Goal: Contribute content

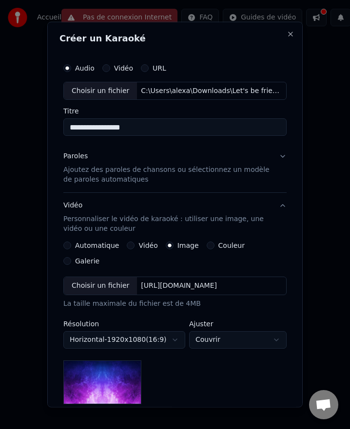
click at [78, 277] on div "Choisir un fichier" at bounding box center [100, 286] width 73 height 18
click at [221, 281] on div "[URL][DOMAIN_NAME]" at bounding box center [179, 286] width 84 height 10
click at [184, 281] on div "[URL][DOMAIN_NAME]" at bounding box center [179, 286] width 84 height 10
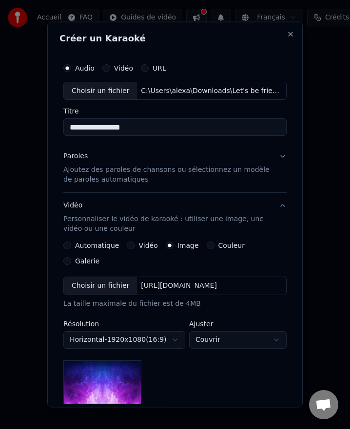
click at [103, 277] on div "Choisir un fichier" at bounding box center [100, 286] width 73 height 18
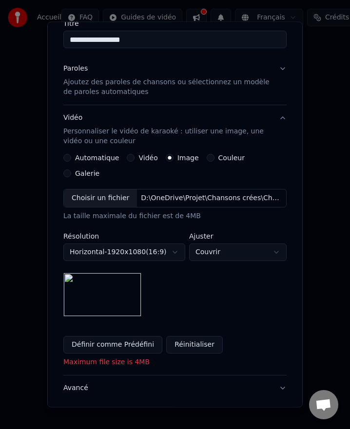
scroll to position [87, 0]
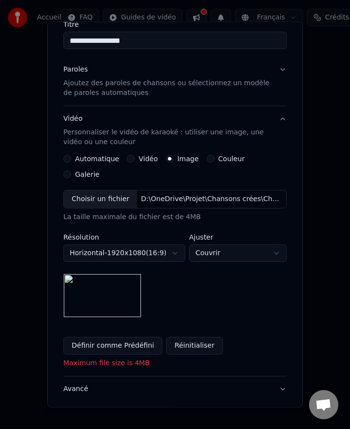
click at [129, 88] on p "Ajoutez des paroles de chansons ou sélectionnez un modèle de paroles automatiqu…" at bounding box center [166, 87] width 207 height 19
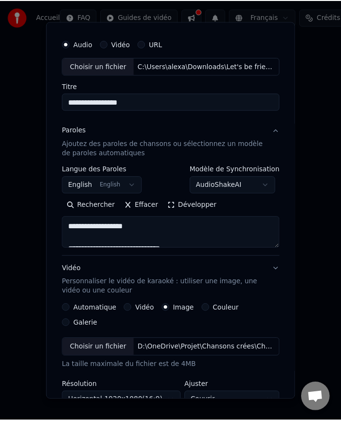
scroll to position [19, 0]
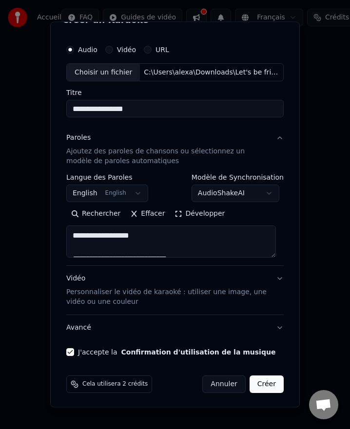
click at [258, 382] on button "Créer" at bounding box center [266, 384] width 34 height 18
type textarea "**********"
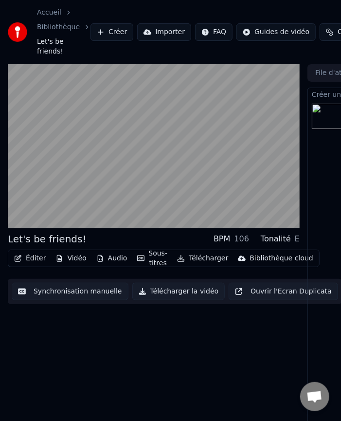
click at [204, 342] on div "Let's be friends! BPM 106 Tonalité E Éditer Vidéo Audio Sous-titres Télécharger…" at bounding box center [154, 254] width 292 height 381
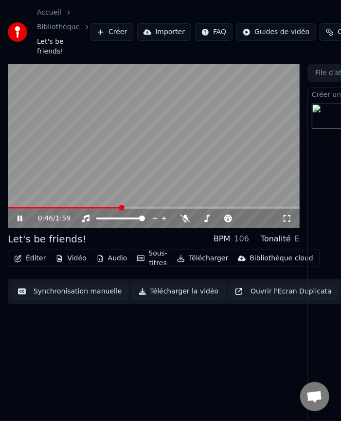
click at [19, 216] on icon at bounding box center [20, 219] width 5 height 6
